Goal: Transaction & Acquisition: Purchase product/service

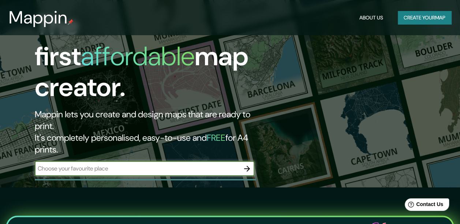
click at [251, 164] on icon "button" at bounding box center [247, 168] width 9 height 9
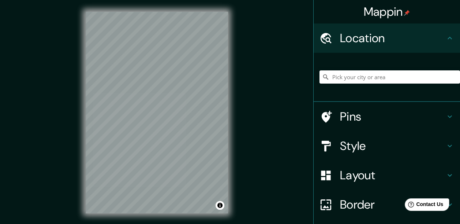
click at [248, 76] on div "Mappin Location Pins Style Layout Border Choose a border. Hint : you can make l…" at bounding box center [230, 118] width 460 height 237
click at [263, 85] on div "Mappin Location Pins Style Layout Border Choose a border. Hint : you can make l…" at bounding box center [230, 118] width 460 height 237
click at [340, 144] on h4 "Style" at bounding box center [392, 145] width 105 height 15
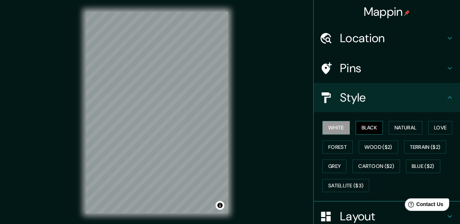
click at [371, 126] on button "Black" at bounding box center [369, 128] width 27 height 14
click at [363, 99] on h4 "Style" at bounding box center [392, 97] width 105 height 15
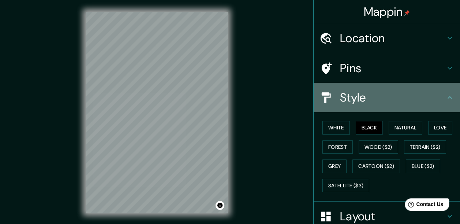
click at [446, 97] on icon at bounding box center [450, 97] width 9 height 9
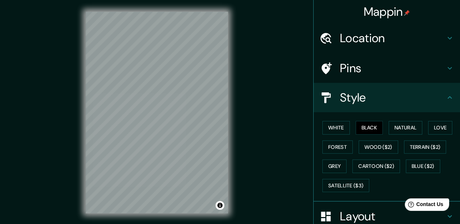
click at [448, 97] on icon at bounding box center [450, 97] width 9 height 9
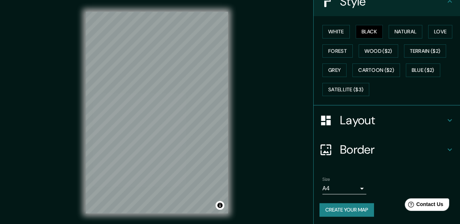
click at [421, 116] on h4 "Layout" at bounding box center [392, 120] width 105 height 15
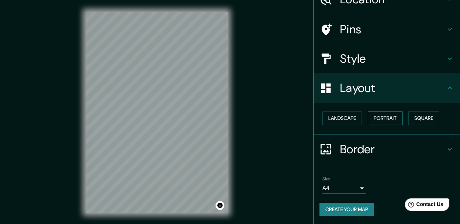
scroll to position [39, 0]
click at [434, 146] on h4 "Border" at bounding box center [392, 149] width 105 height 15
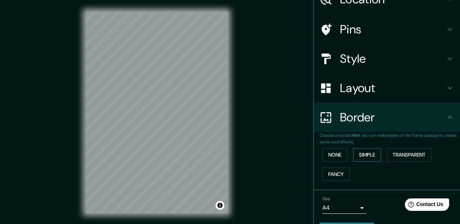
click at [374, 156] on button "Simple" at bounding box center [367, 155] width 28 height 14
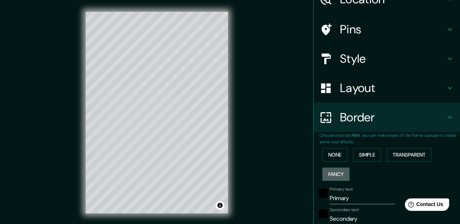
click at [328, 177] on button "Fancy" at bounding box center [336, 174] width 27 height 14
click at [330, 155] on button "None" at bounding box center [335, 155] width 25 height 14
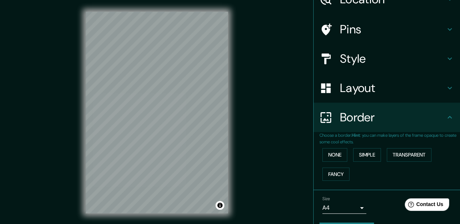
scroll to position [59, 0]
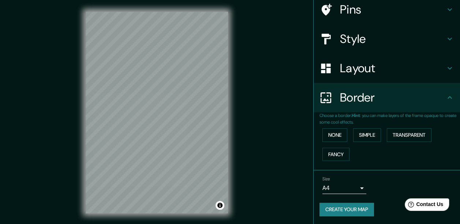
click at [342, 186] on body "Mappin Location Pins Style Layout Border Choose a border. Hint : you can make l…" at bounding box center [230, 112] width 460 height 224
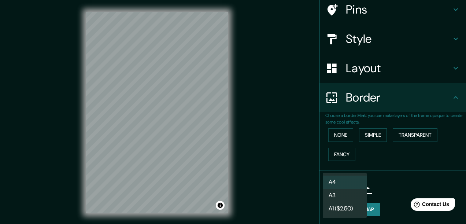
click at [344, 199] on li "A3" at bounding box center [345, 195] width 44 height 13
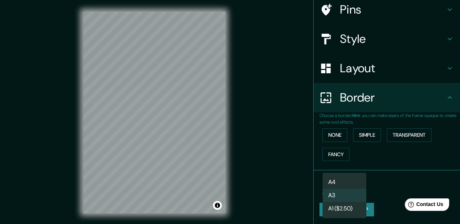
click at [349, 191] on body "Mappin Location Pins Style Layout Border Choose a border. Hint : you can make l…" at bounding box center [230, 112] width 460 height 224
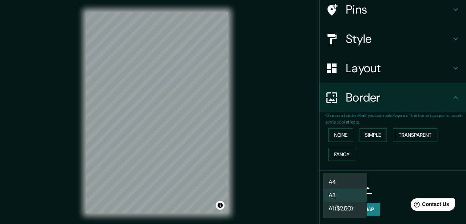
click at [346, 186] on li "A4" at bounding box center [345, 181] width 44 height 13
type input "single"
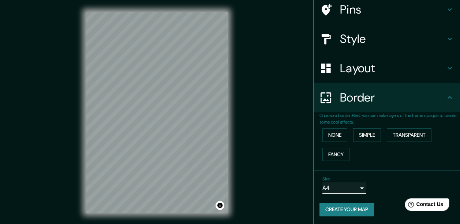
scroll to position [0, 0]
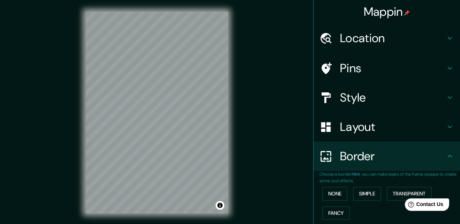
click at [284, 86] on div "Mappin Location Pins Style Layout Border Choose a border. Hint : you can make l…" at bounding box center [230, 118] width 460 height 237
click at [221, 204] on button "Toggle attribution" at bounding box center [220, 205] width 9 height 9
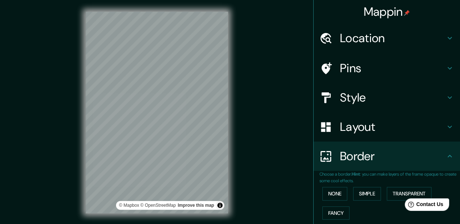
drag, startPoint x: 228, startPoint y: 137, endPoint x: 251, endPoint y: 119, distance: 29.2
click at [251, 119] on div "Mappin Location Pins Style Layout Border Choose a border. Hint : you can make l…" at bounding box center [230, 118] width 460 height 237
click at [268, 90] on div "Mappin Location Pins Style Layout Border Choose a border. Hint : you can make l…" at bounding box center [230, 118] width 460 height 237
click at [218, 207] on button "Toggle attribution" at bounding box center [220, 205] width 9 height 9
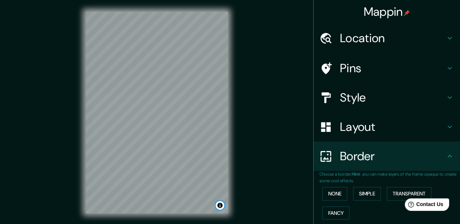
scroll to position [59, 0]
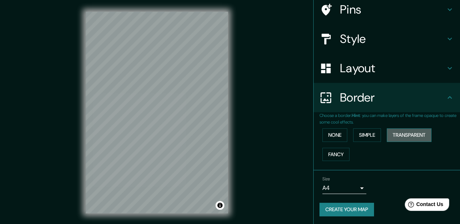
click at [401, 134] on button "Transparent" at bounding box center [409, 135] width 45 height 14
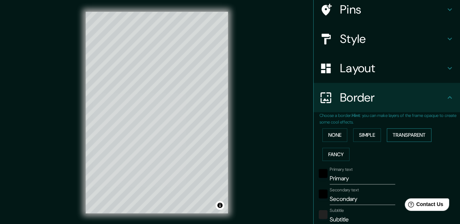
click at [401, 134] on button "Transparent" at bounding box center [409, 135] width 45 height 14
type input "187"
type input "31"
click at [330, 138] on button "None" at bounding box center [335, 135] width 25 height 14
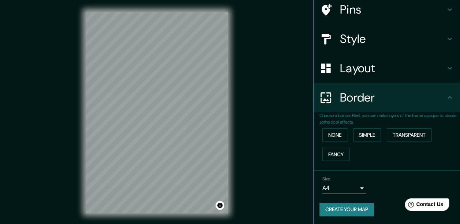
scroll to position [12, 0]
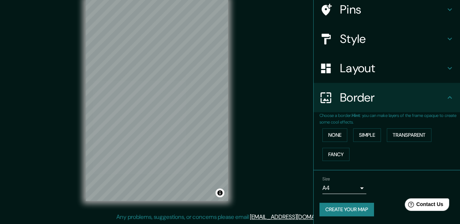
click at [356, 189] on body "Mappin Location Pins Style Layout Border Choose a border. Hint : you can make l…" at bounding box center [230, 100] width 460 height 224
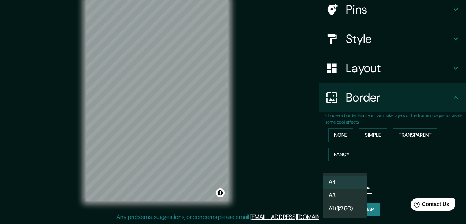
click at [344, 197] on li "A3" at bounding box center [345, 195] width 44 height 13
type input "a4"
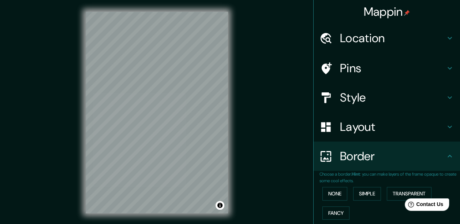
scroll to position [59, 0]
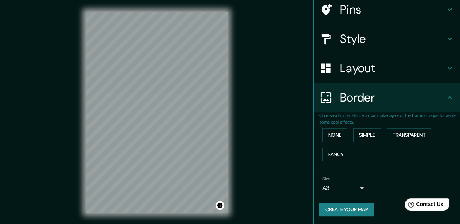
click at [359, 211] on button "Create your map" at bounding box center [347, 210] width 55 height 14
click at [349, 209] on button "Create your map" at bounding box center [347, 210] width 55 height 14
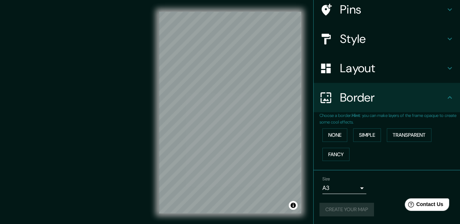
scroll to position [51, 0]
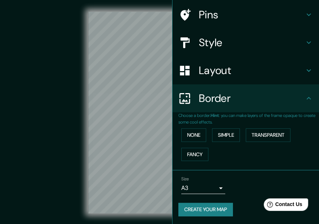
click at [67, 87] on div "© Mapbox © OpenStreetMap Improve this map" at bounding box center [159, 112] width 287 height 201
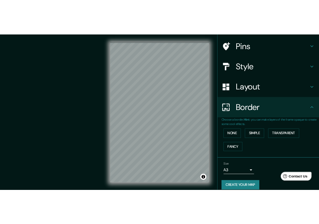
scroll to position [59, 0]
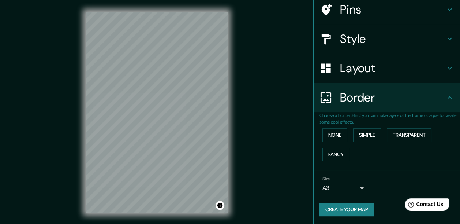
click at [290, 150] on div "© Mapbox © OpenStreetMap Improve this map" at bounding box center [157, 112] width 414 height 201
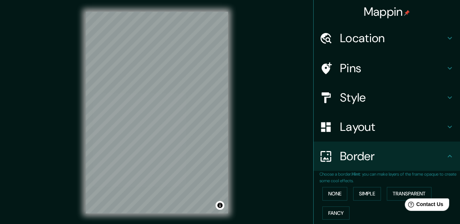
click at [358, 101] on h4 "Style" at bounding box center [392, 97] width 105 height 15
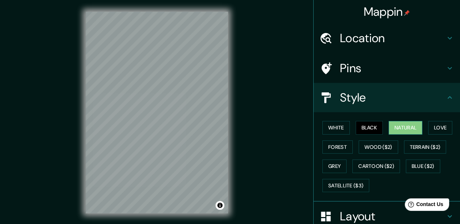
click at [404, 128] on button "Natural" at bounding box center [406, 128] width 34 height 14
click at [437, 126] on button "Love" at bounding box center [441, 128] width 24 height 14
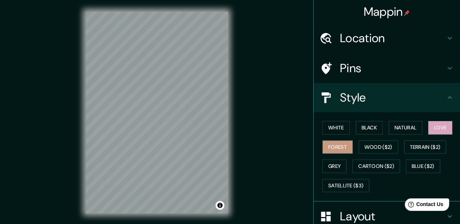
click at [327, 148] on button "Forest" at bounding box center [338, 147] width 30 height 14
click at [404, 131] on button "Natural" at bounding box center [406, 128] width 34 height 14
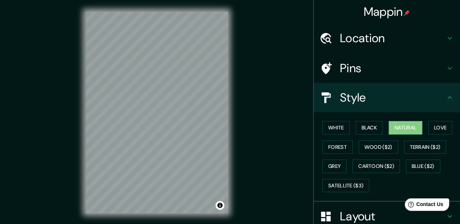
scroll to position [96, 0]
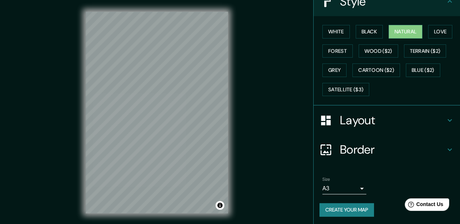
click at [357, 115] on h4 "Layout" at bounding box center [392, 120] width 105 height 15
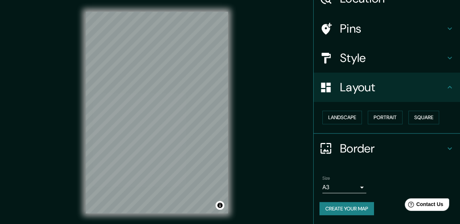
scroll to position [39, 0]
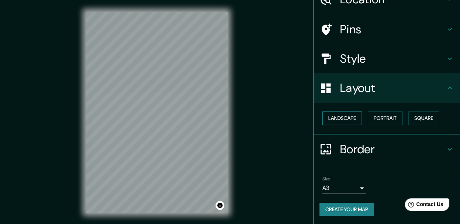
click at [347, 122] on button "Landscape" at bounding box center [343, 118] width 40 height 14
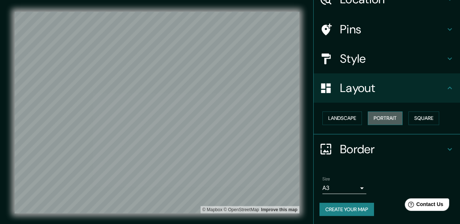
click at [377, 117] on button "Portrait" at bounding box center [385, 118] width 35 height 14
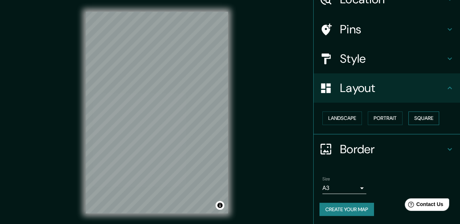
click at [418, 120] on button "Square" at bounding box center [424, 118] width 31 height 14
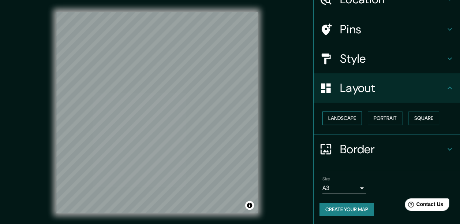
click at [351, 122] on button "Landscape" at bounding box center [343, 118] width 40 height 14
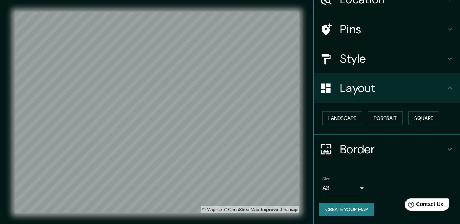
click at [364, 64] on h4 "Style" at bounding box center [392, 58] width 105 height 15
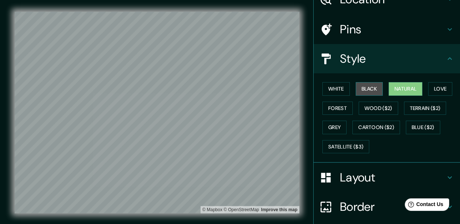
click at [356, 87] on button "Black" at bounding box center [369, 89] width 27 height 14
click at [357, 24] on h4 "Pins" at bounding box center [392, 29] width 105 height 15
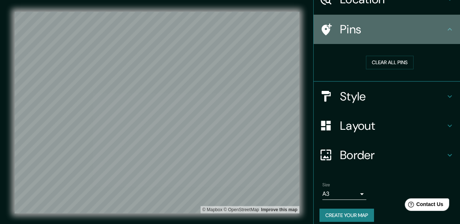
click at [356, 26] on h4 "Pins" at bounding box center [392, 29] width 105 height 15
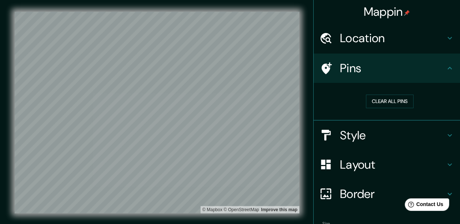
scroll to position [45, 0]
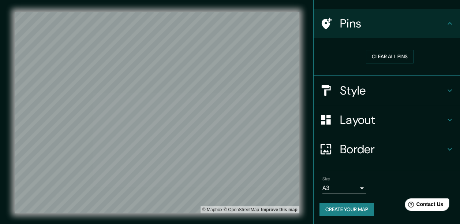
click at [355, 116] on h4 "Layout" at bounding box center [392, 119] width 105 height 15
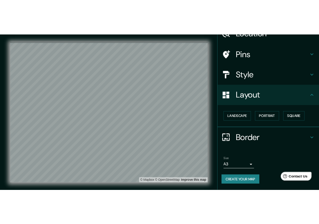
scroll to position [39, 0]
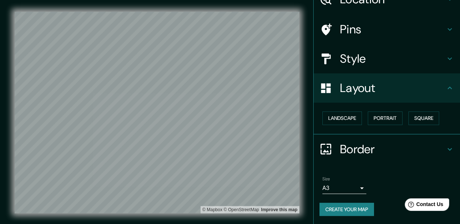
click at [363, 88] on h4 "Layout" at bounding box center [392, 88] width 105 height 15
click at [363, 60] on h4 "Style" at bounding box center [392, 58] width 105 height 15
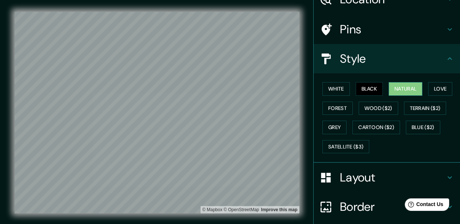
click at [398, 91] on button "Natural" at bounding box center [406, 89] width 34 height 14
click at [392, 26] on h4 "Pins" at bounding box center [392, 29] width 105 height 15
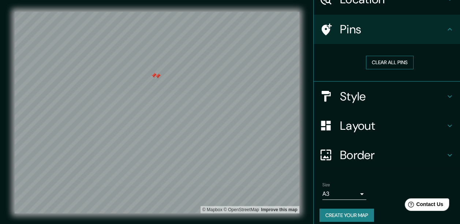
click at [378, 64] on button "Clear all pins" at bounding box center [390, 63] width 48 height 14
click at [373, 103] on h4 "Style" at bounding box center [392, 96] width 105 height 15
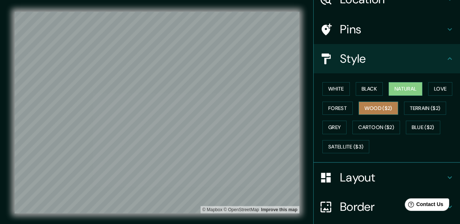
click at [378, 107] on button "Wood ($2)" at bounding box center [379, 108] width 40 height 14
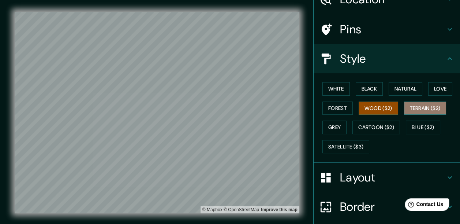
click at [404, 103] on button "Terrain ($2)" at bounding box center [425, 108] width 42 height 14
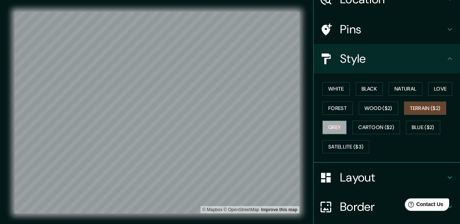
click at [332, 126] on button "Grey" at bounding box center [335, 128] width 24 height 14
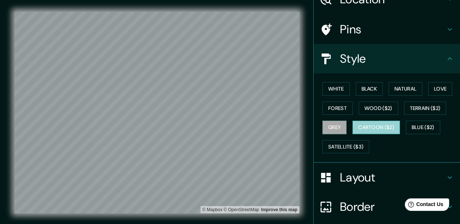
click at [364, 121] on button "Cartoon ($2)" at bounding box center [377, 128] width 48 height 14
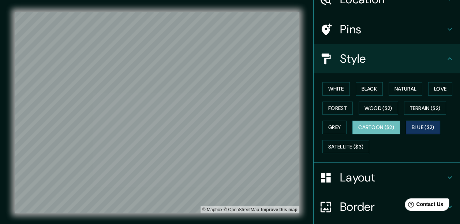
click at [433, 129] on button "Blue ($2)" at bounding box center [423, 128] width 34 height 14
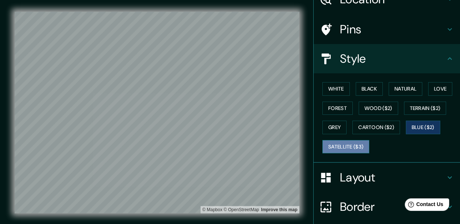
click at [361, 143] on button "Satellite ($3)" at bounding box center [346, 147] width 47 height 14
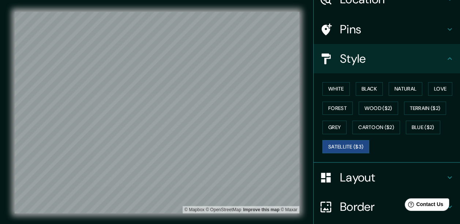
click at [350, 173] on h4 "Layout" at bounding box center [392, 177] width 105 height 15
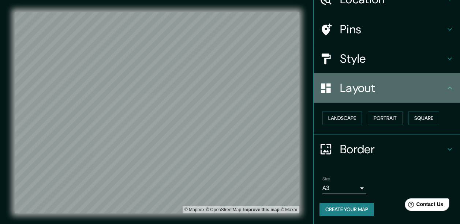
click at [377, 79] on div "Layout" at bounding box center [387, 87] width 147 height 29
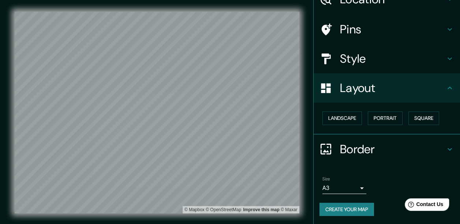
click at [374, 67] on div "Style" at bounding box center [387, 58] width 147 height 29
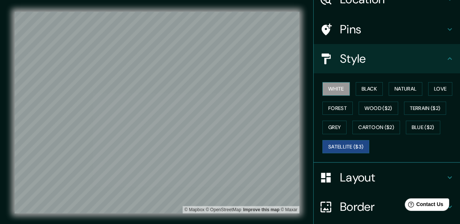
click at [333, 83] on button "White" at bounding box center [336, 89] width 27 height 14
click at [164, 125] on div at bounding box center [163, 126] width 6 height 6
